Goal: Check status

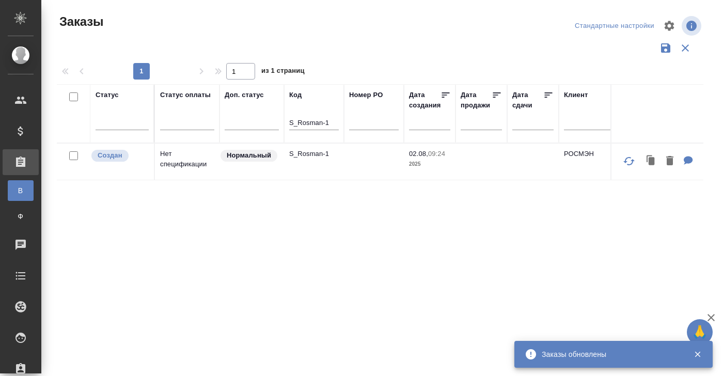
scroll to position [0, 24]
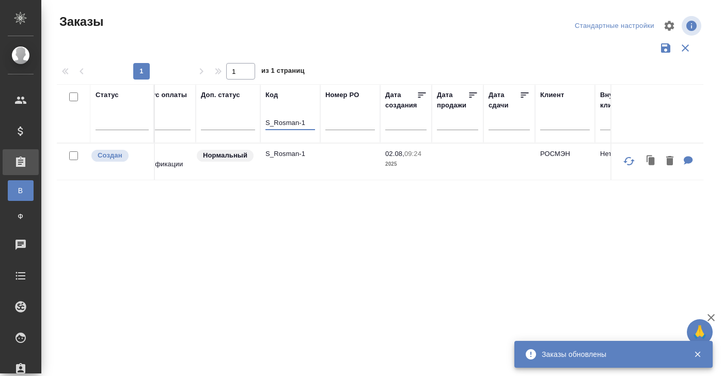
drag, startPoint x: 266, startPoint y: 124, endPoint x: 310, endPoint y: 124, distance: 43.9
click at [310, 124] on input "S_Rosman-1" at bounding box center [290, 123] width 50 height 13
paste input "V_FL-765"
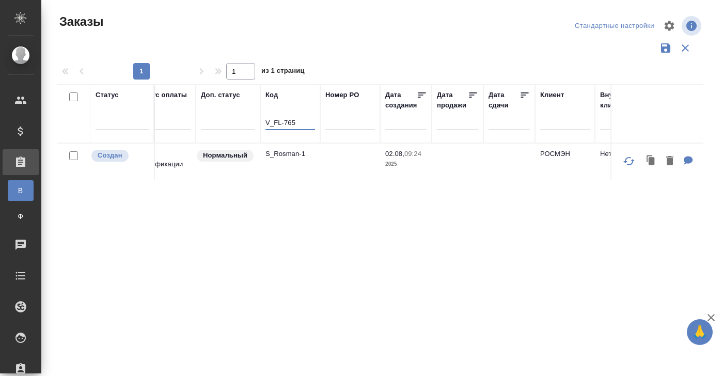
type input "V_FL-765"
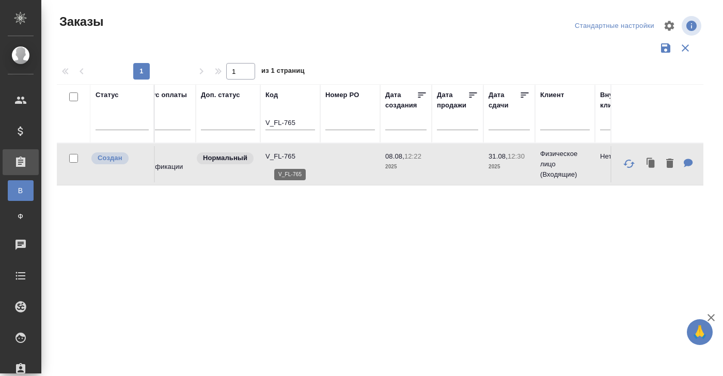
click at [289, 152] on p "V_FL-765" at bounding box center [290, 156] width 50 height 10
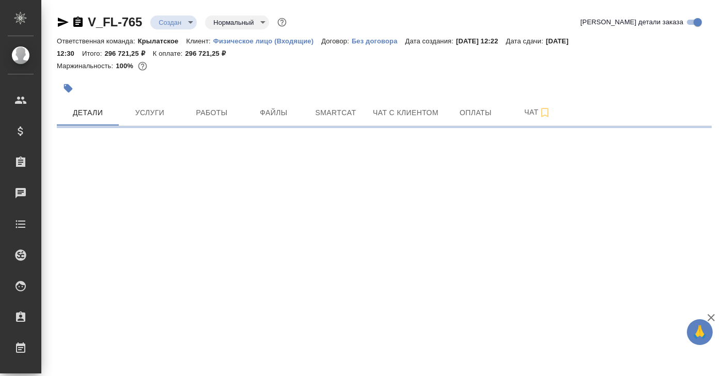
select select "RU"
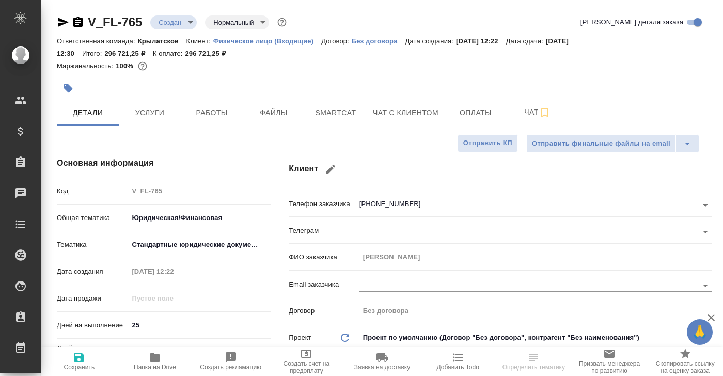
type textarea "x"
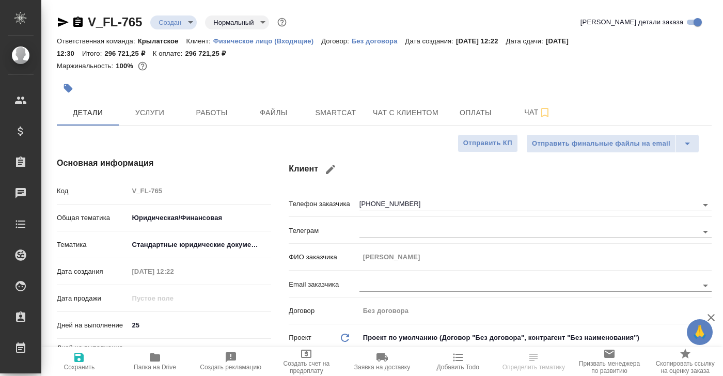
type textarea "x"
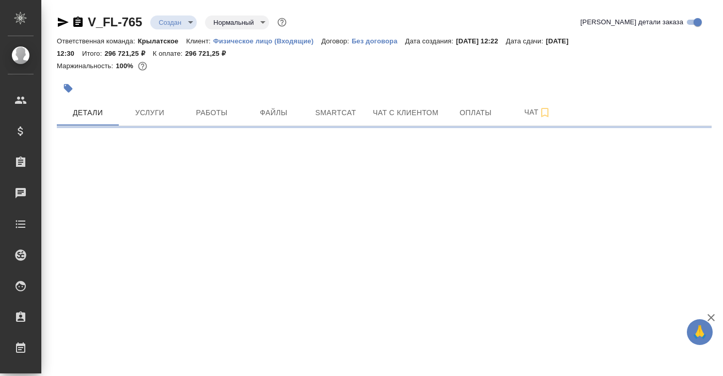
select select "RU"
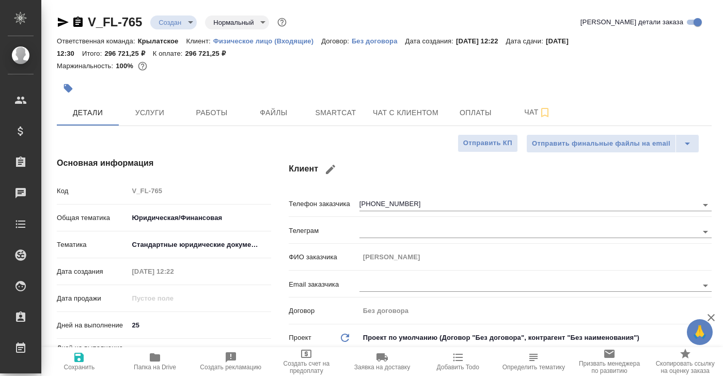
type textarea "x"
click at [150, 113] on span "Услуги" at bounding box center [150, 112] width 50 height 13
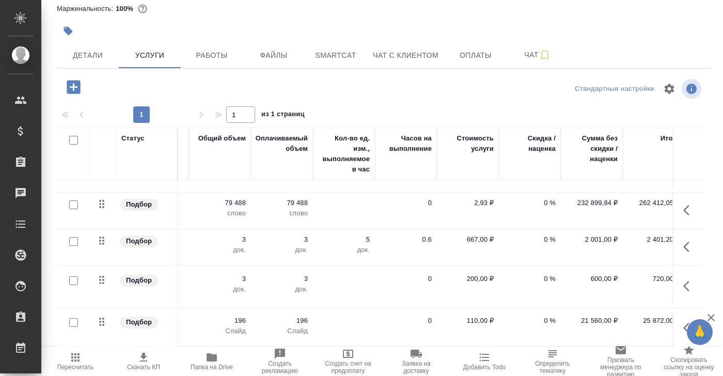
scroll to position [30, 312]
